Goal: Register for event/course

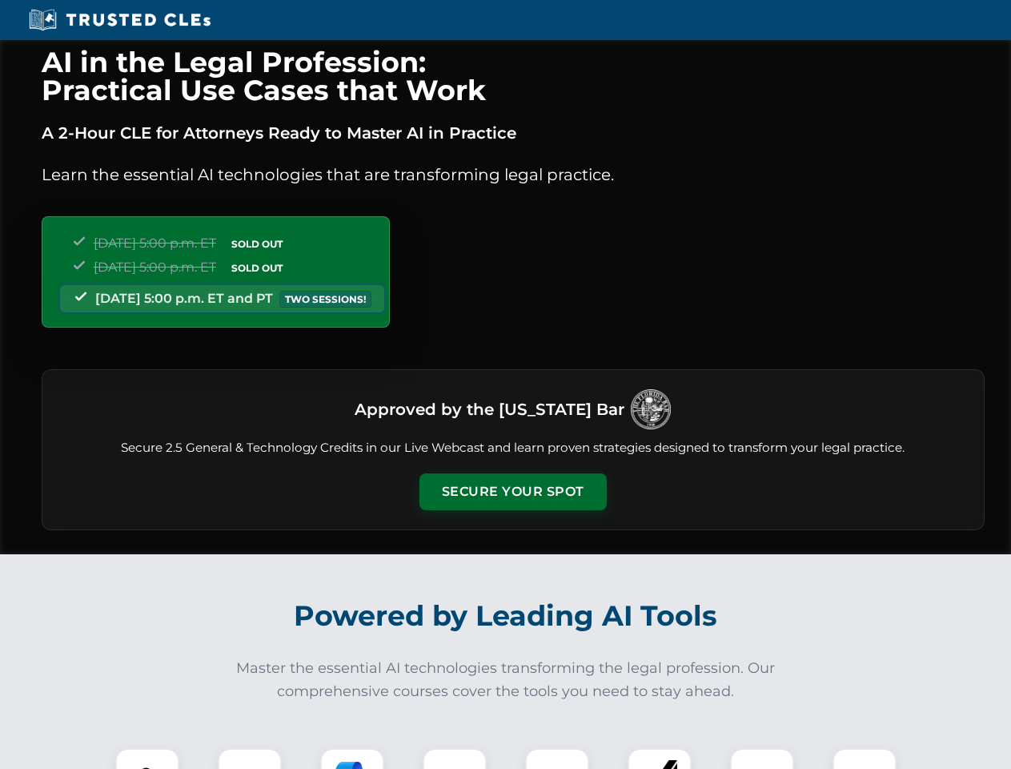
click at [512, 492] on button "Secure Your Spot" at bounding box center [512, 491] width 187 height 37
click at [147, 758] on img at bounding box center [147, 780] width 46 height 46
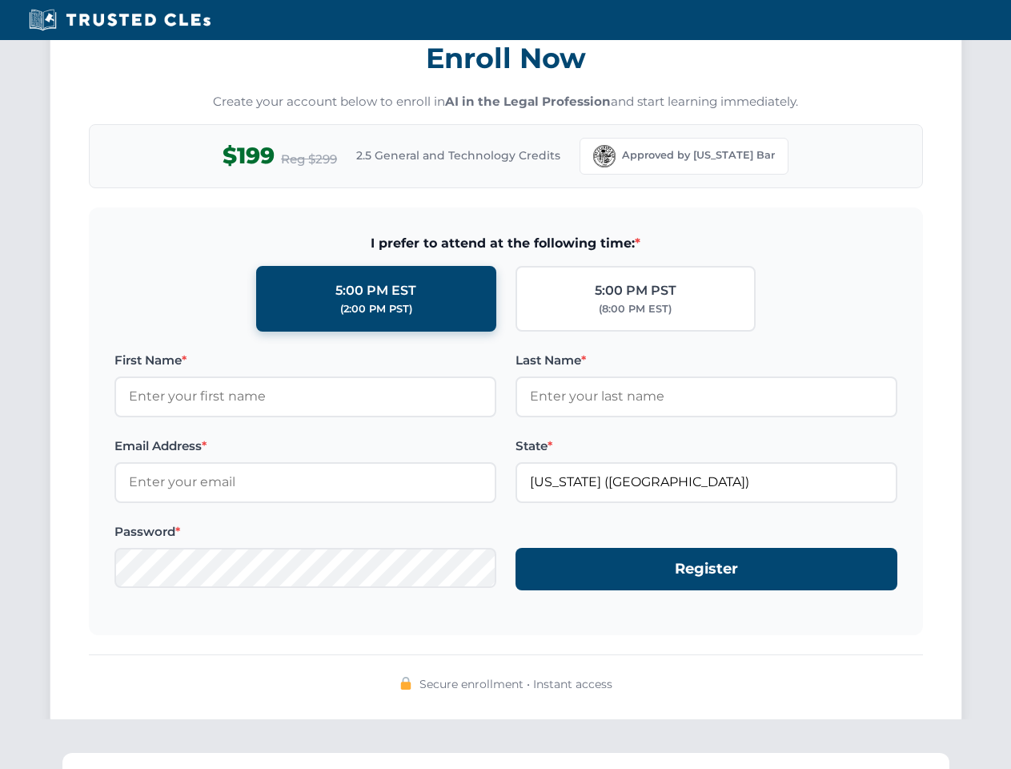
scroll to position [1572, 0]
